Goal: Task Accomplishment & Management: Use online tool/utility

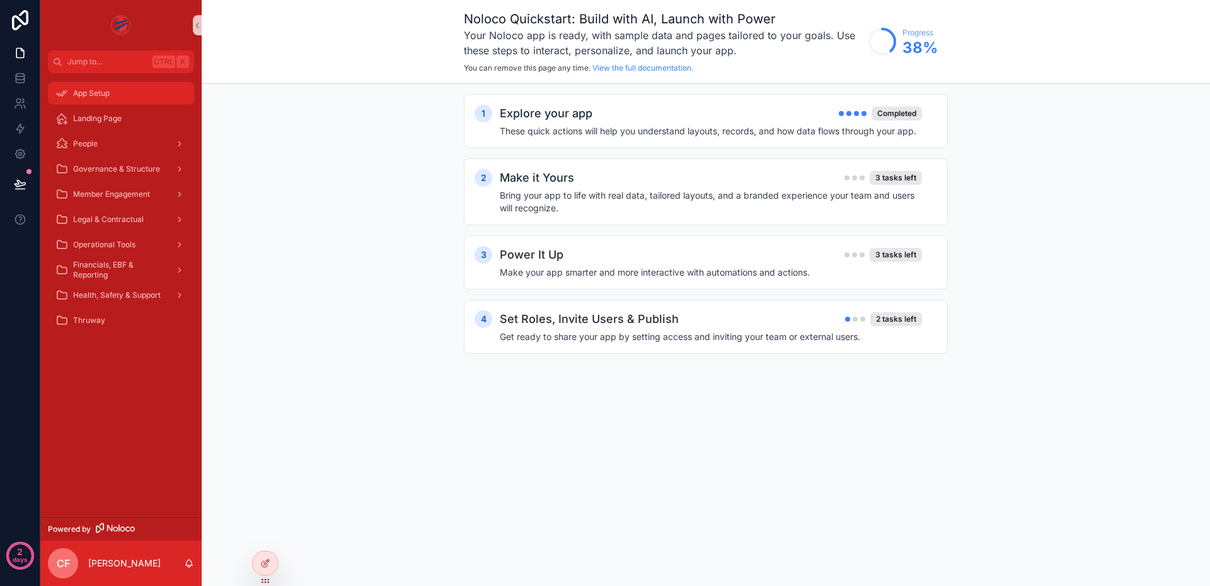
click at [106, 92] on span "App Setup" at bounding box center [91, 93] width 37 height 10
click at [107, 124] on div "Landing Page" at bounding box center [120, 118] width 131 height 20
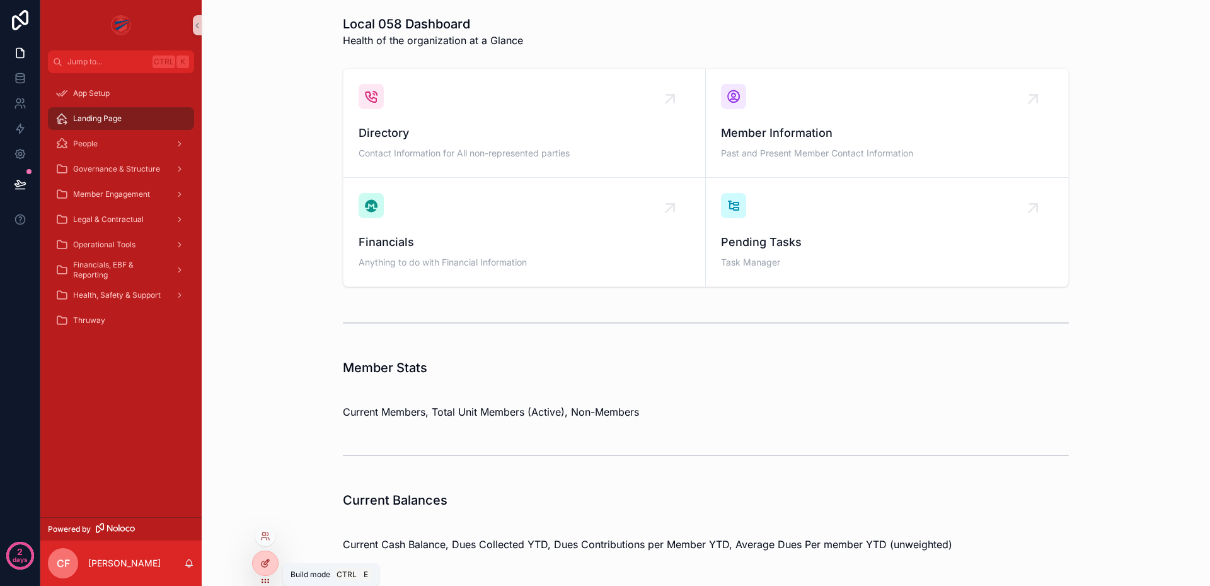
click at [264, 558] on icon at bounding box center [265, 563] width 10 height 10
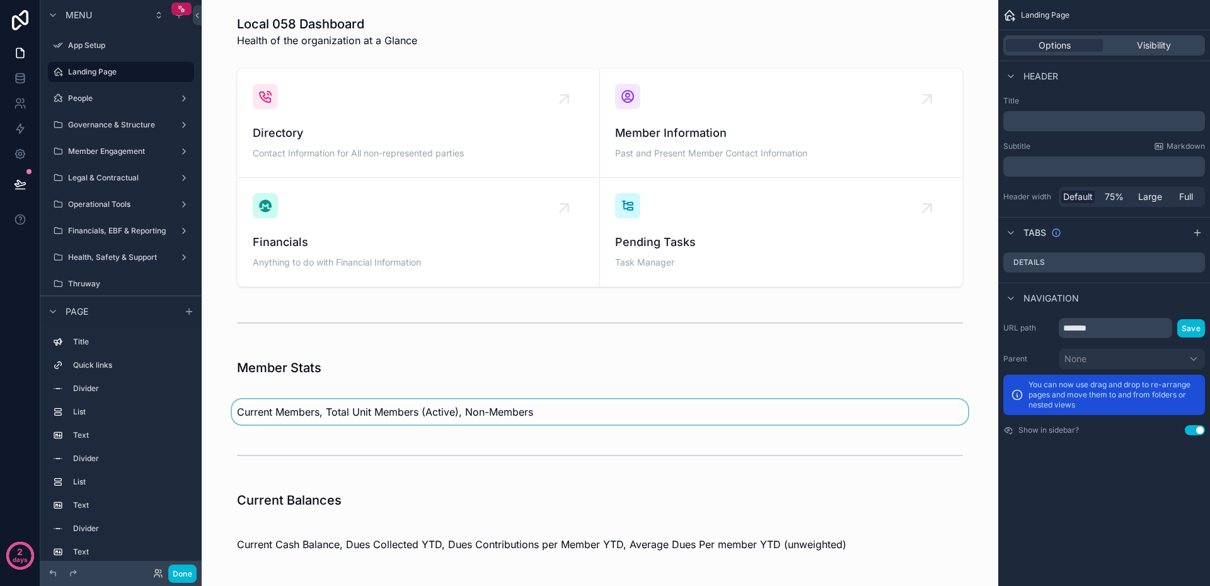
click at [382, 412] on div "scrollable content" at bounding box center [600, 411] width 777 height 25
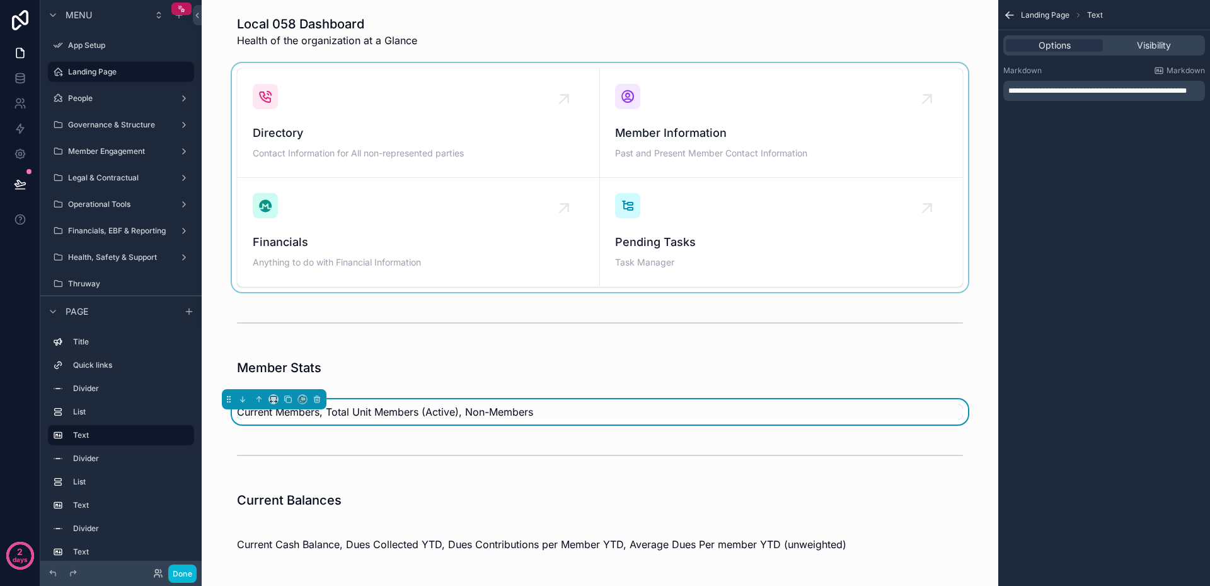
click at [348, 234] on div "scrollable content" at bounding box center [600, 177] width 777 height 229
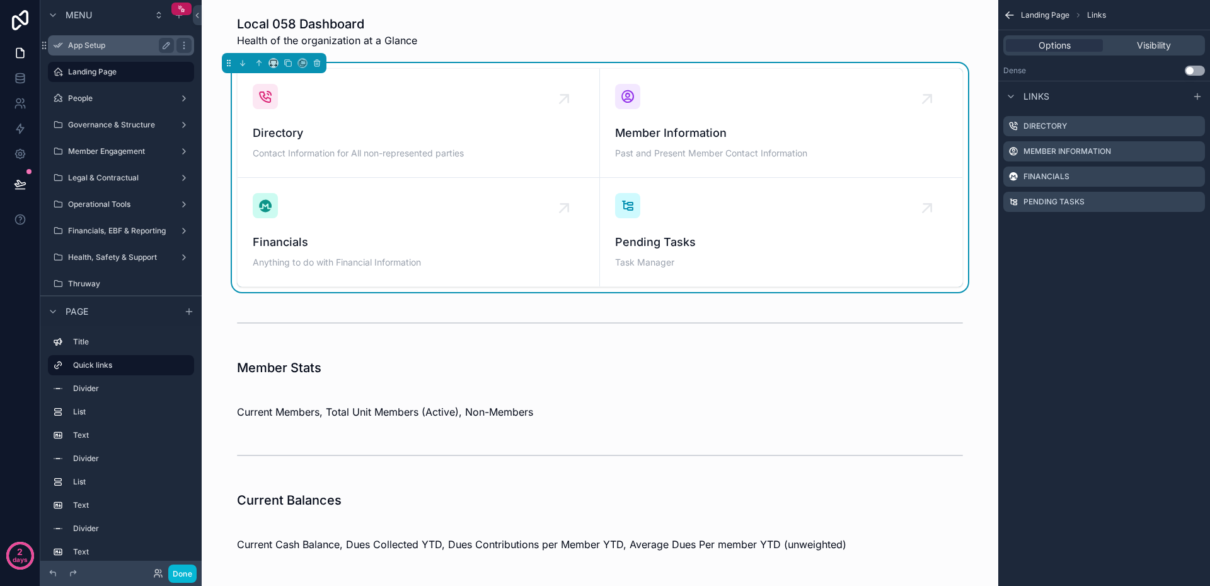
click at [72, 49] on label "App Setup" at bounding box center [118, 45] width 101 height 10
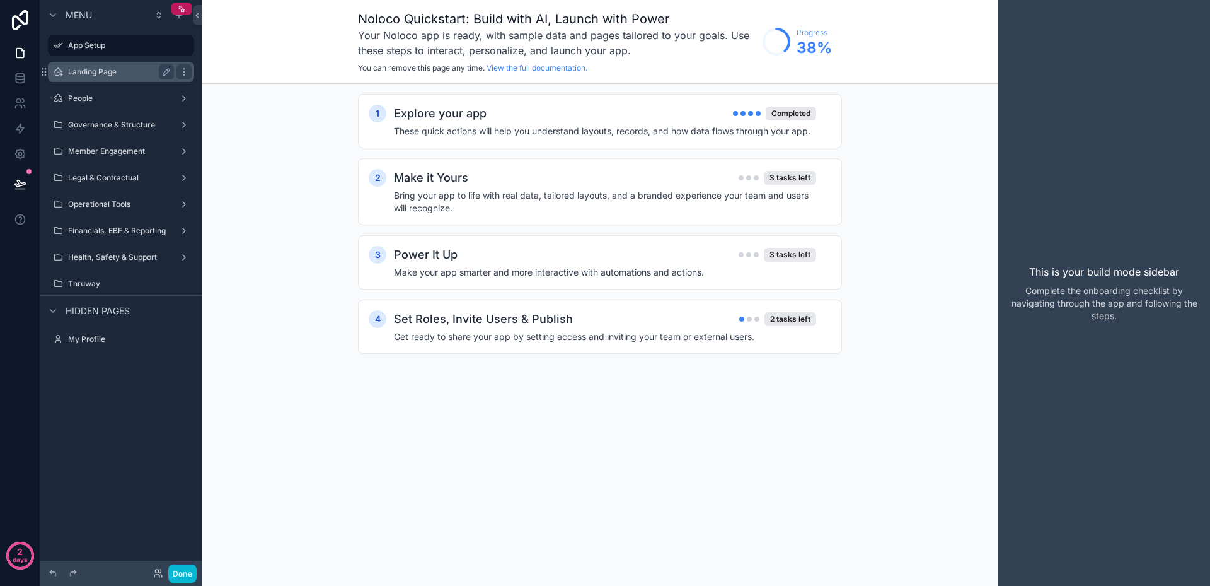
click at [84, 69] on label "Landing Page" at bounding box center [118, 72] width 101 height 10
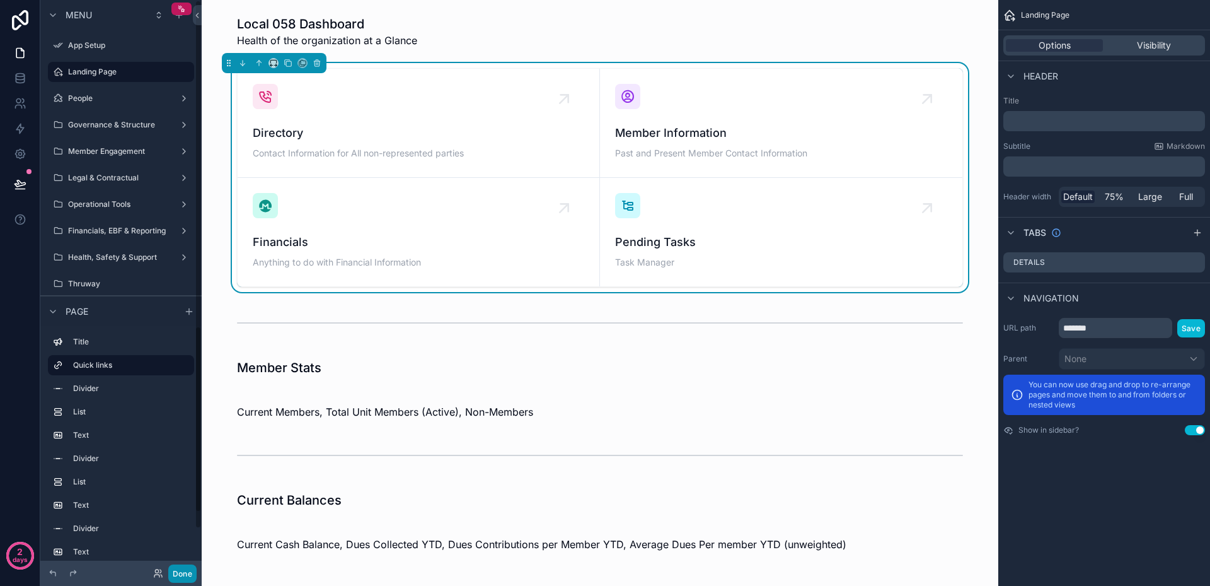
click at [188, 577] on button "Done" at bounding box center [182, 573] width 28 height 18
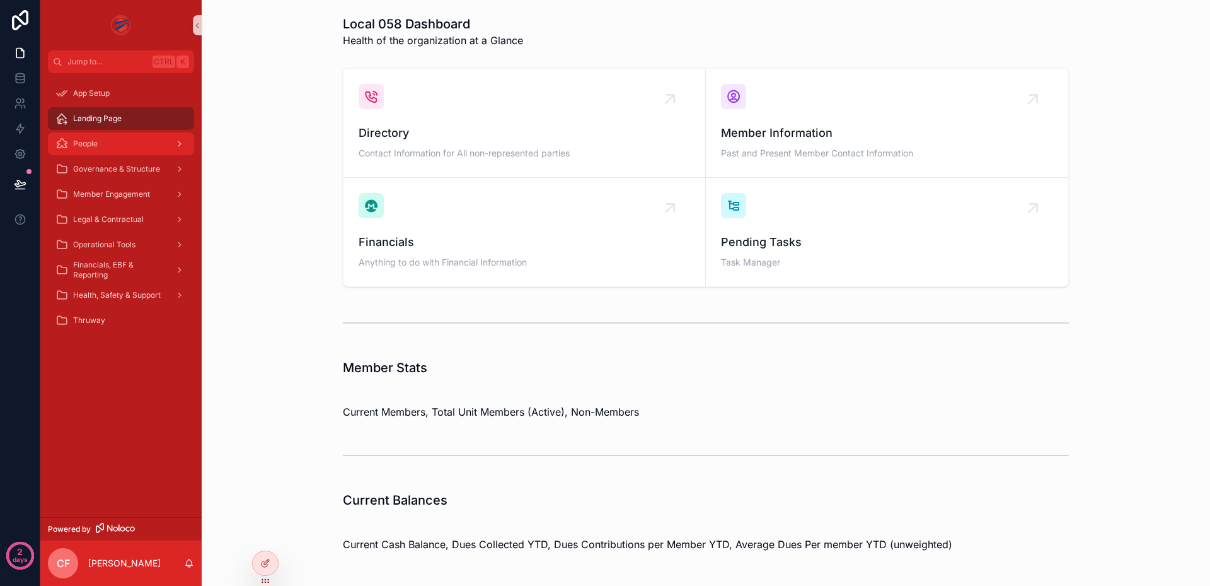
click at [117, 147] on div "People" at bounding box center [120, 144] width 131 height 20
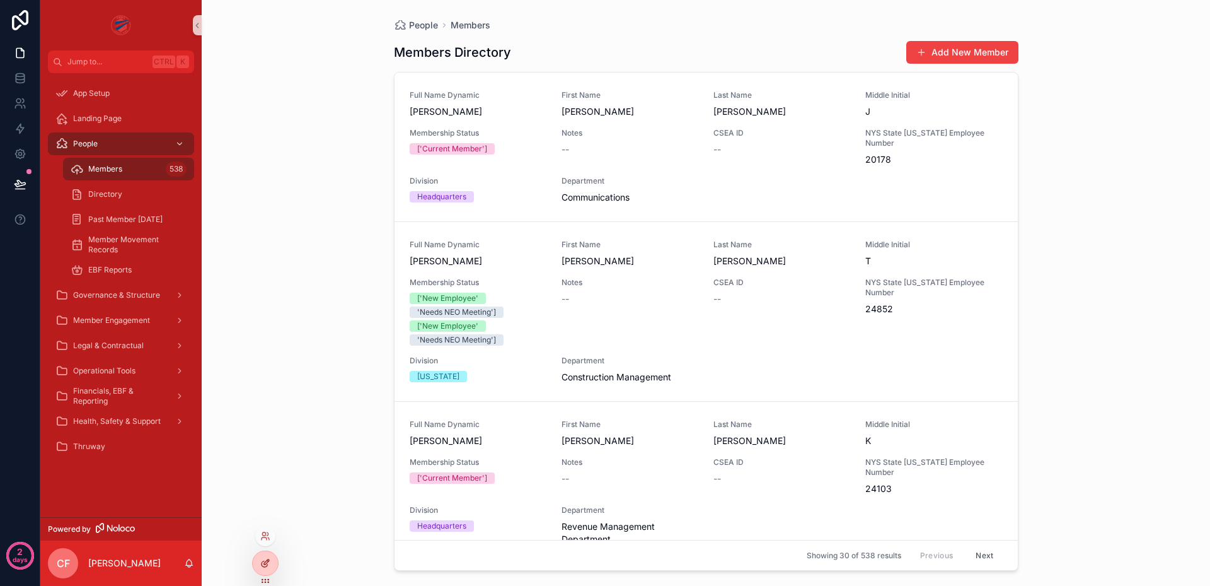
click at [271, 562] on div at bounding box center [265, 563] width 25 height 24
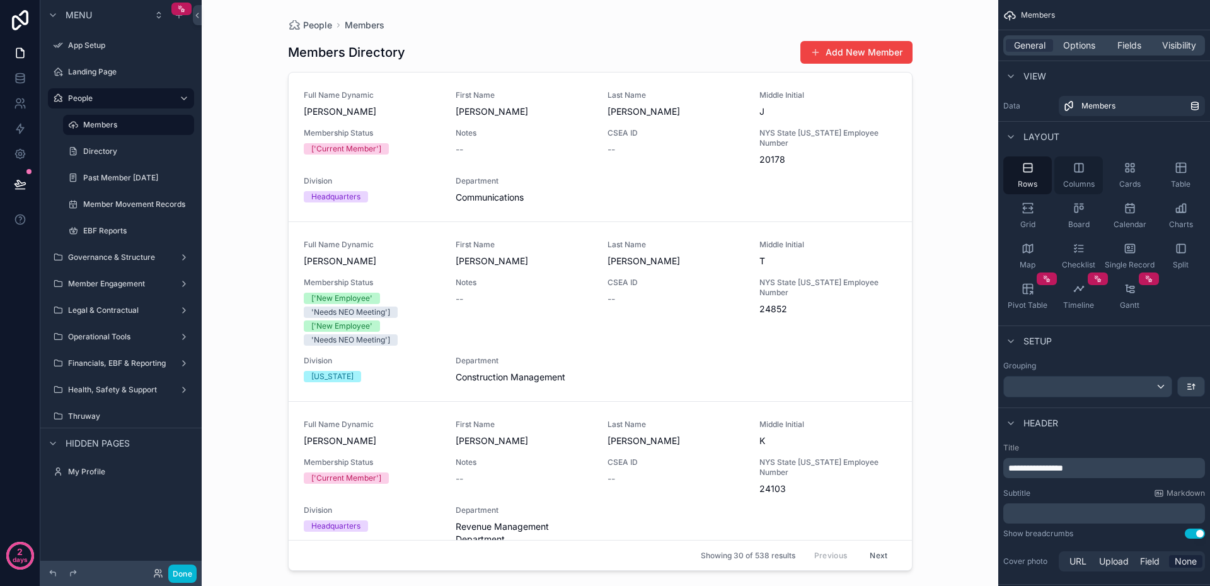
click at [1092, 182] on span "Columns" at bounding box center [1079, 184] width 32 height 10
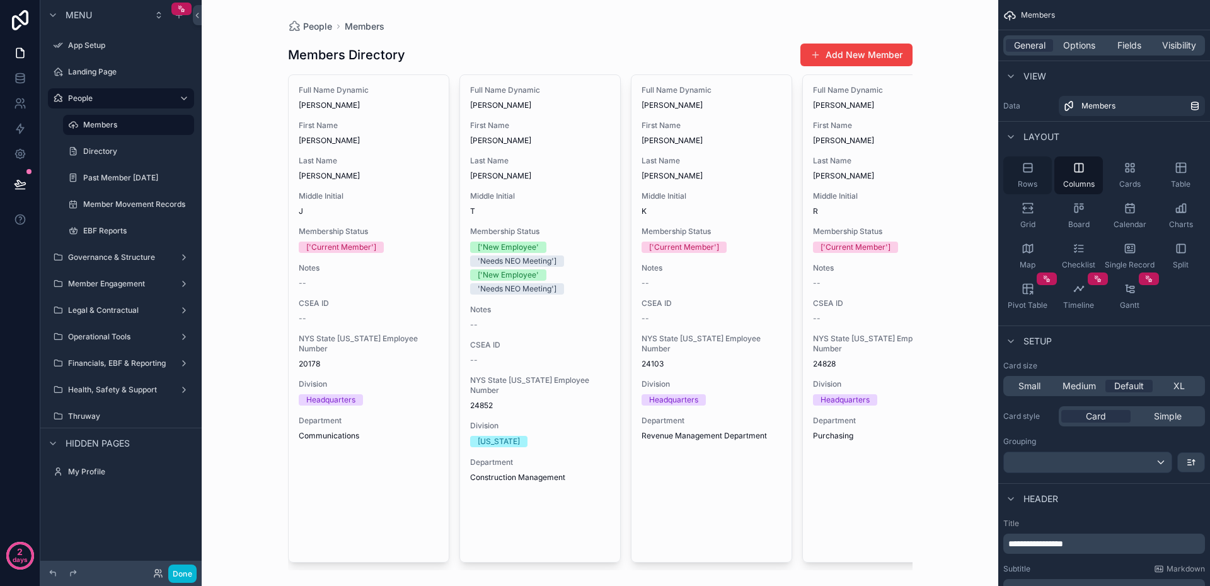
click at [1029, 183] on span "Rows" at bounding box center [1028, 184] width 20 height 10
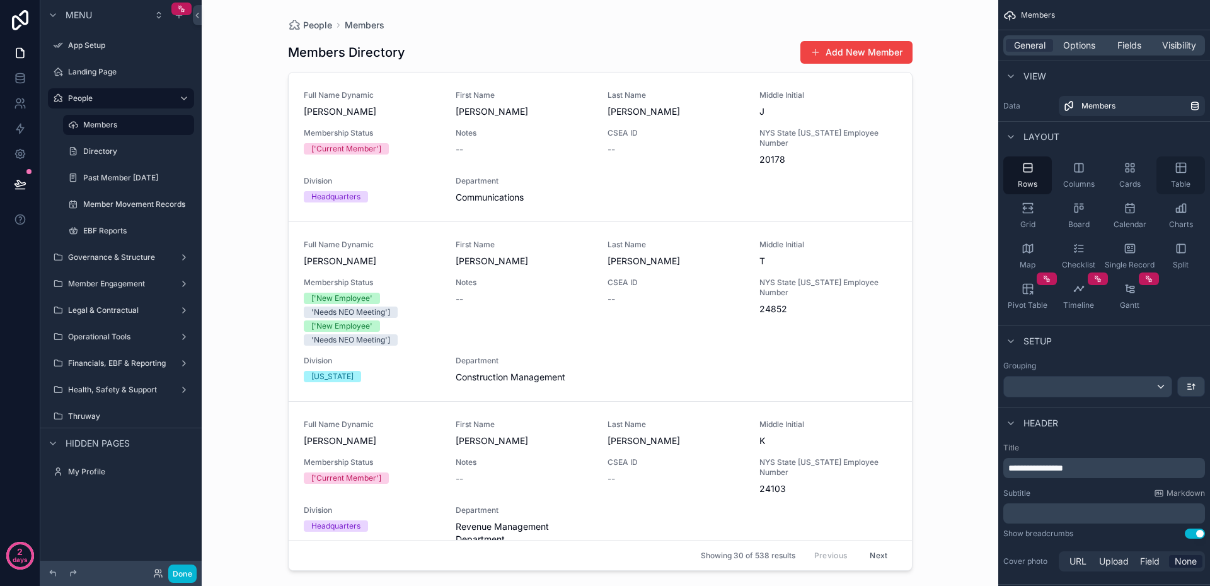
click at [1169, 175] on div "Table" at bounding box center [1181, 175] width 49 height 38
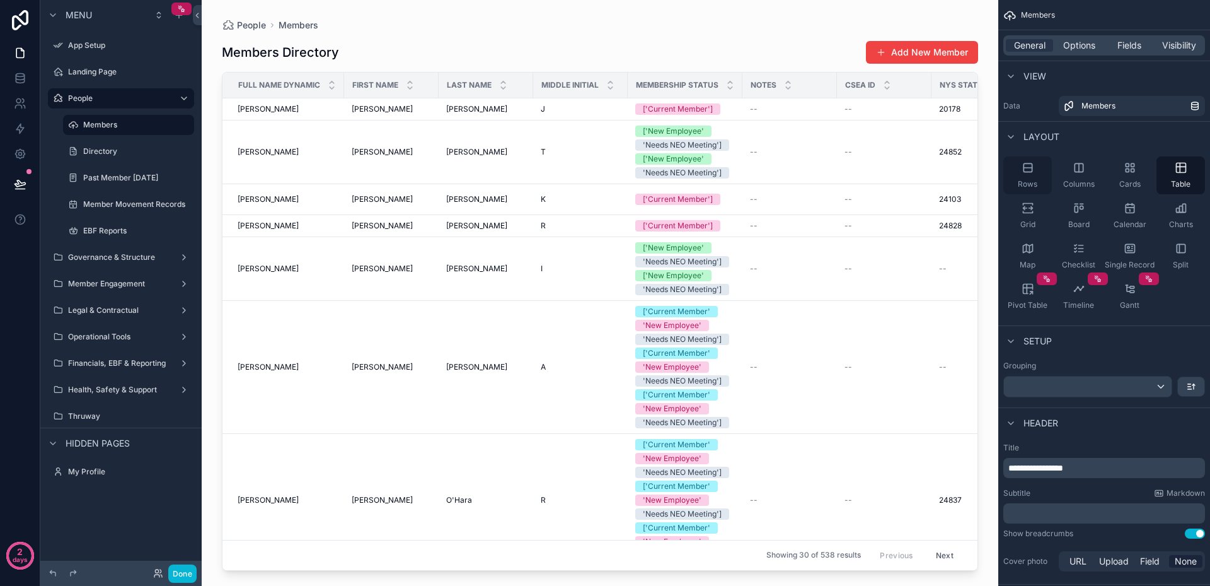
click at [1020, 187] on span "Rows" at bounding box center [1028, 184] width 20 height 10
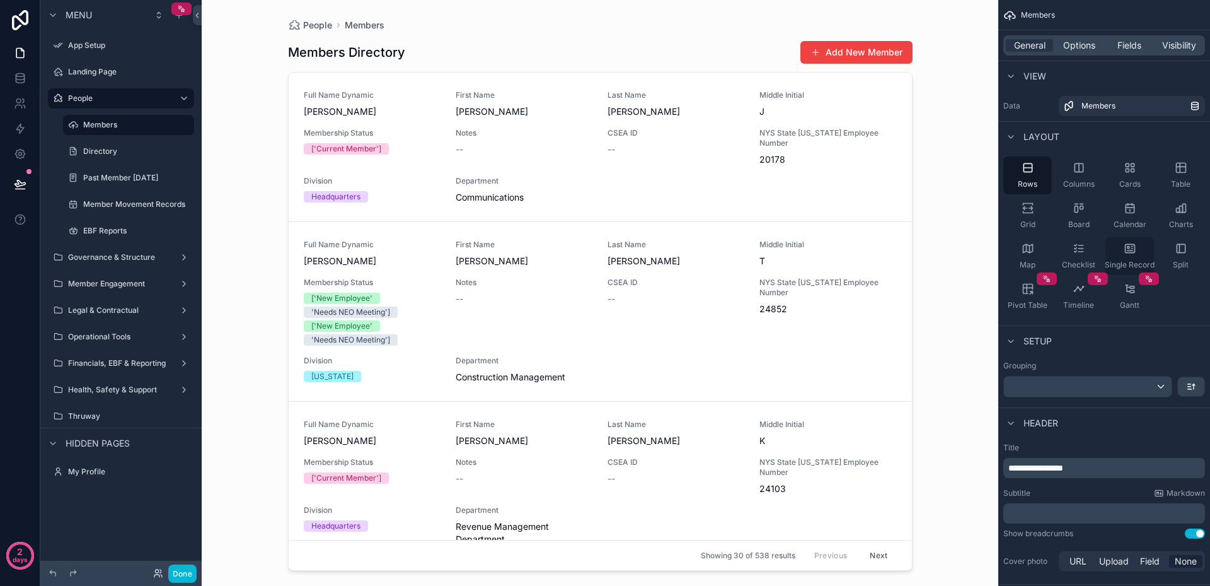
click at [1137, 255] on div "Single Record" at bounding box center [1130, 256] width 49 height 38
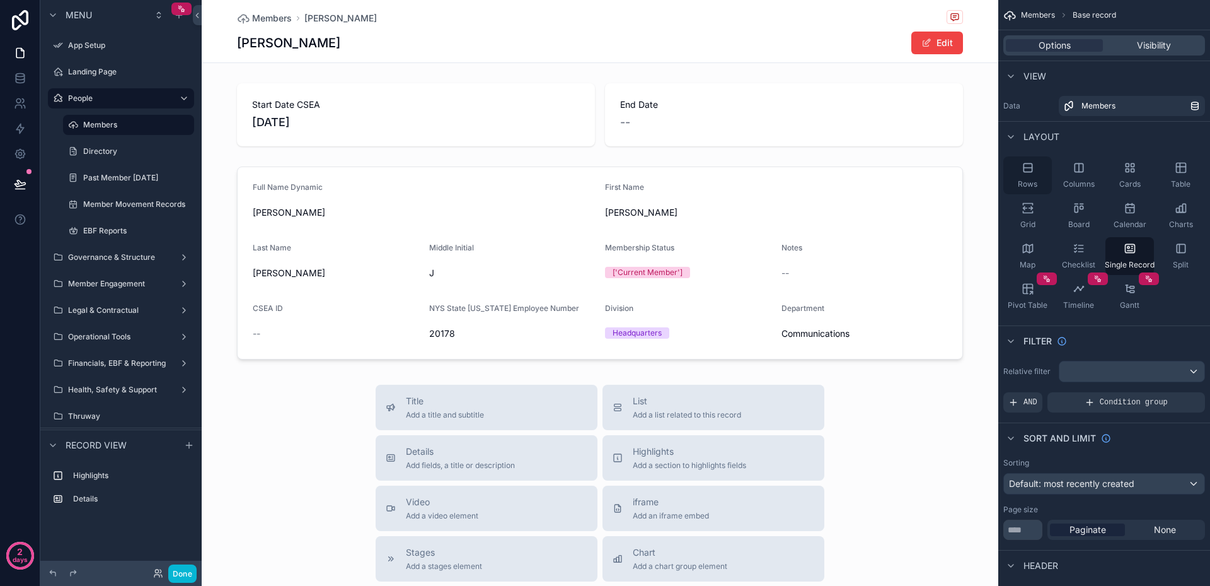
click at [1029, 179] on span "Rows" at bounding box center [1028, 184] width 20 height 10
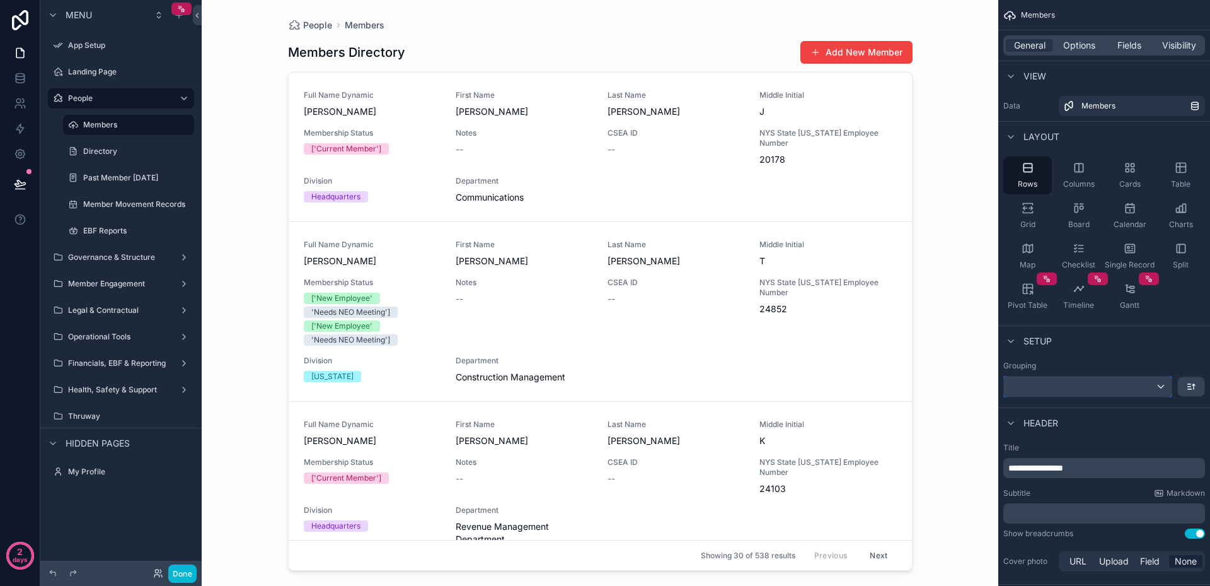
click at [1135, 385] on div "scrollable content" at bounding box center [1088, 386] width 168 height 20
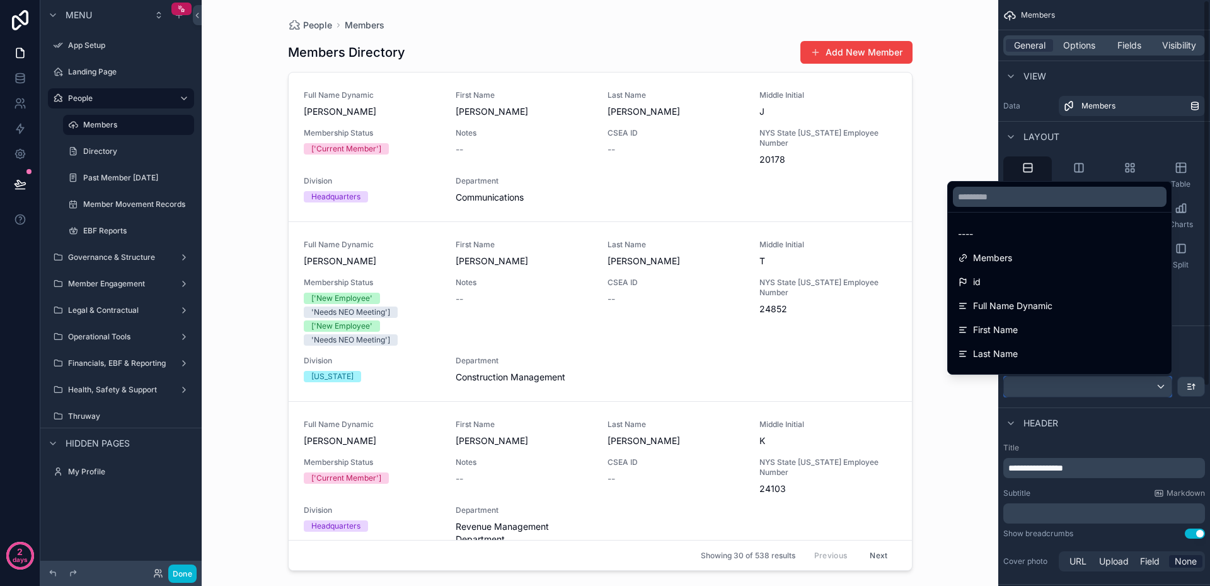
click at [1208, 350] on div "**********" at bounding box center [1104, 293] width 212 height 586
click at [59, 573] on div "scrollable content" at bounding box center [605, 293] width 1210 height 586
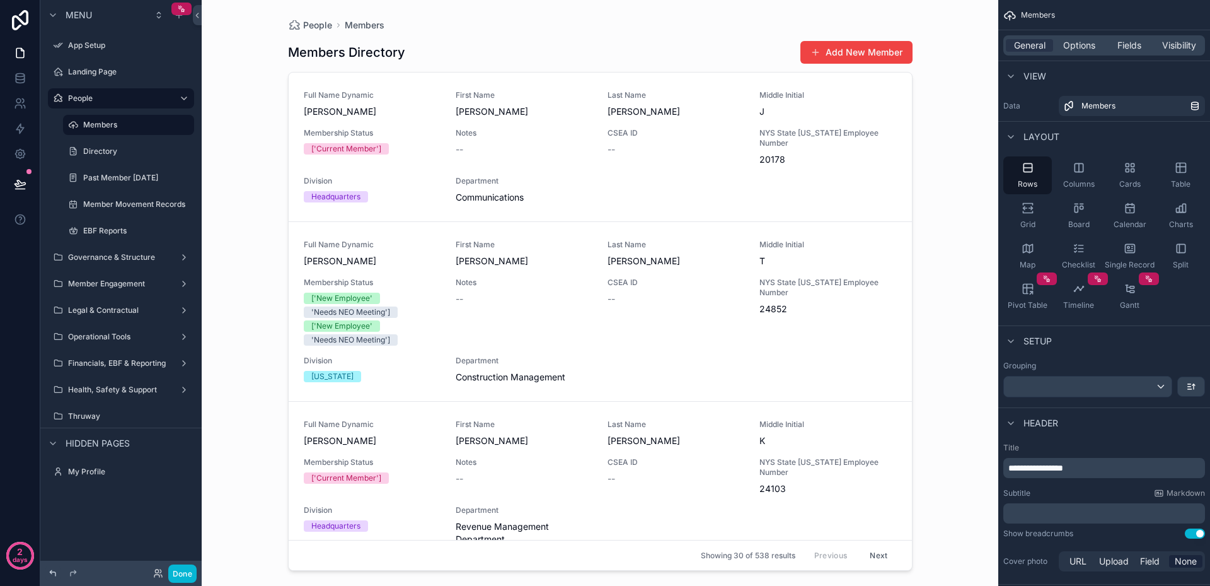
click at [54, 572] on icon at bounding box center [53, 573] width 6 height 6
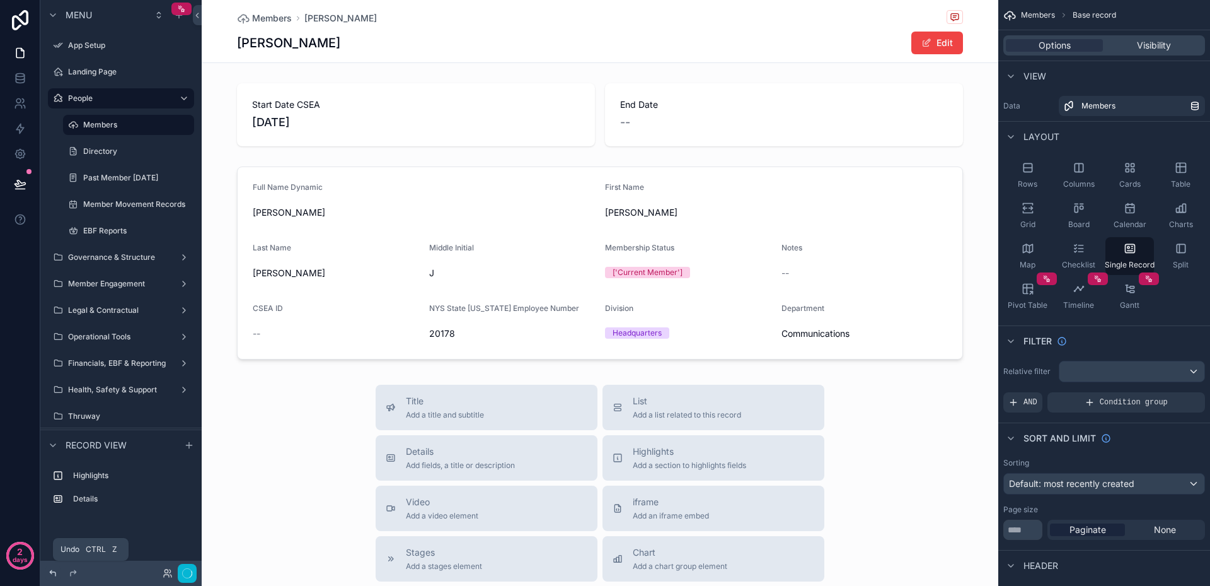
click at [54, 572] on icon at bounding box center [53, 573] width 6 height 6
